Goal: Information Seeking & Learning: Learn about a topic

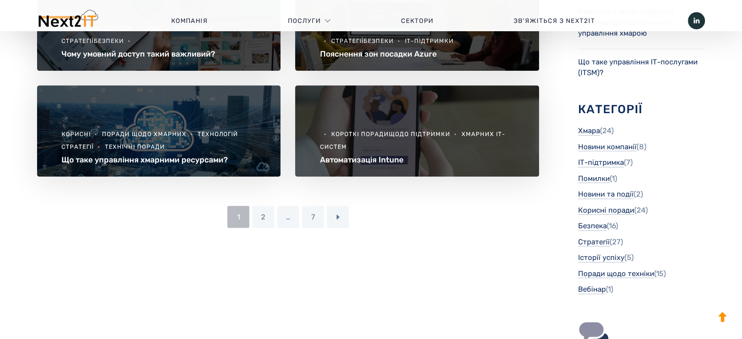
scroll to position [585, 0]
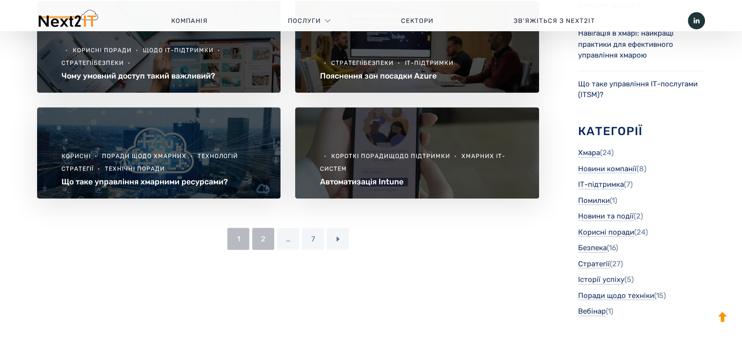
click at [265, 243] on font "2" at bounding box center [263, 239] width 4 height 9
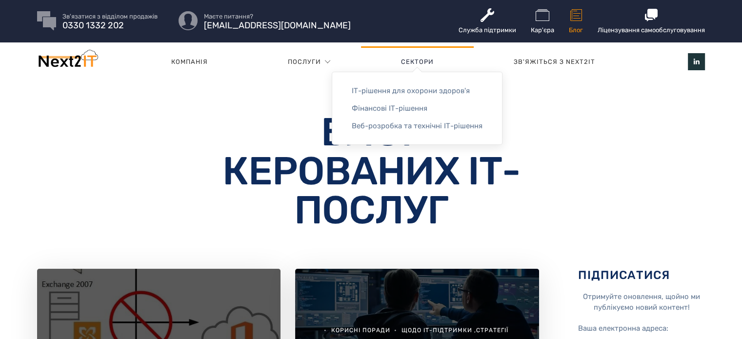
scroll to position [244, 0]
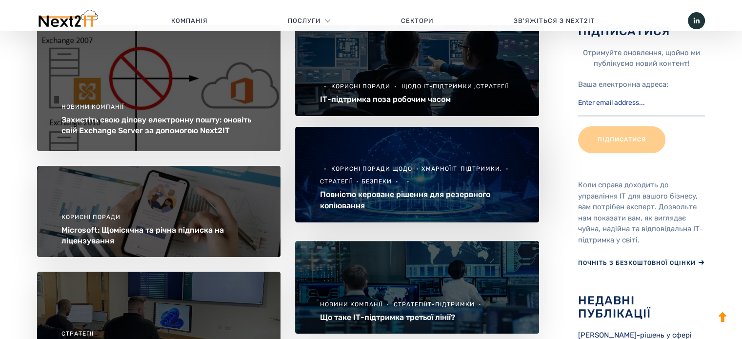
click at [429, 168] on font "хмарної" at bounding box center [436, 168] width 30 height 7
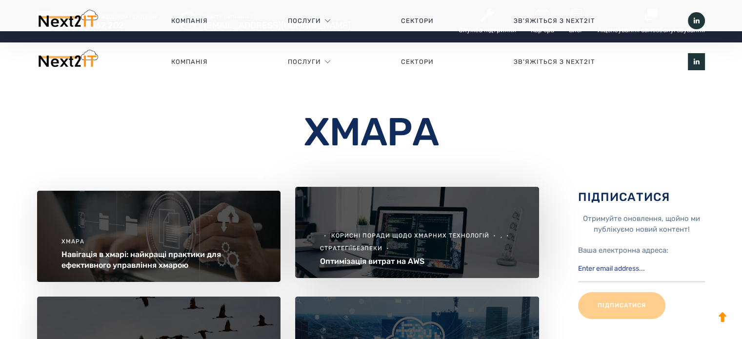
scroll to position [146, 0]
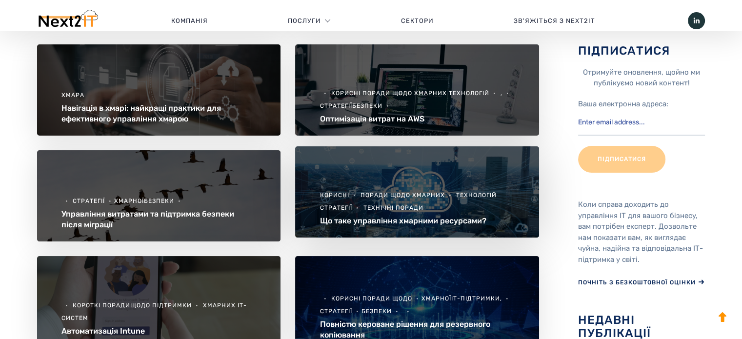
click at [378, 171] on img at bounding box center [416, 191] width 243 height 91
